Goal: Find specific page/section: Find specific page/section

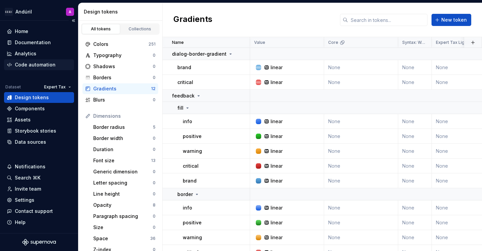
click at [43, 60] on div "Code automation" at bounding box center [39, 64] width 70 height 11
